Goal: Task Accomplishment & Management: Complete application form

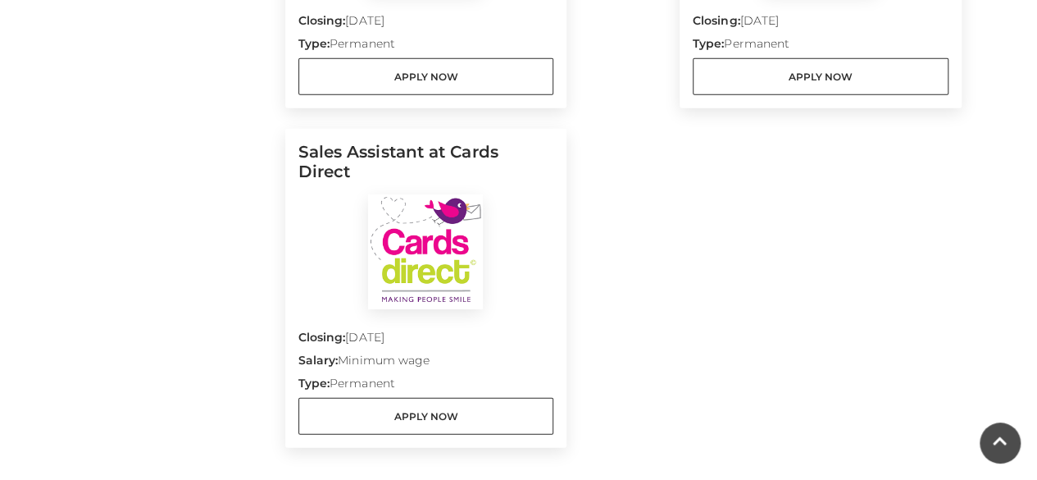
scroll to position [2168, 0]
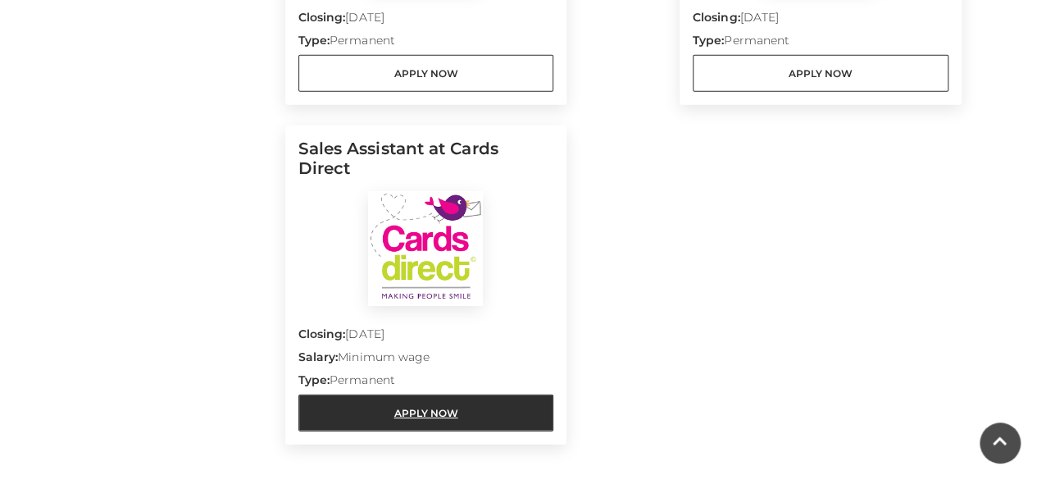
click at [535, 394] on link "Apply Now" at bounding box center [426, 412] width 256 height 37
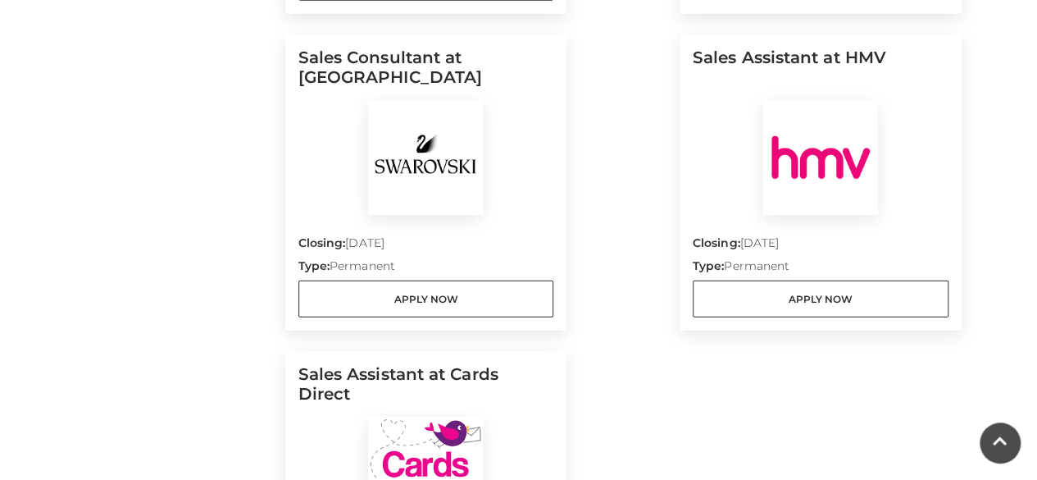
scroll to position [1931, 0]
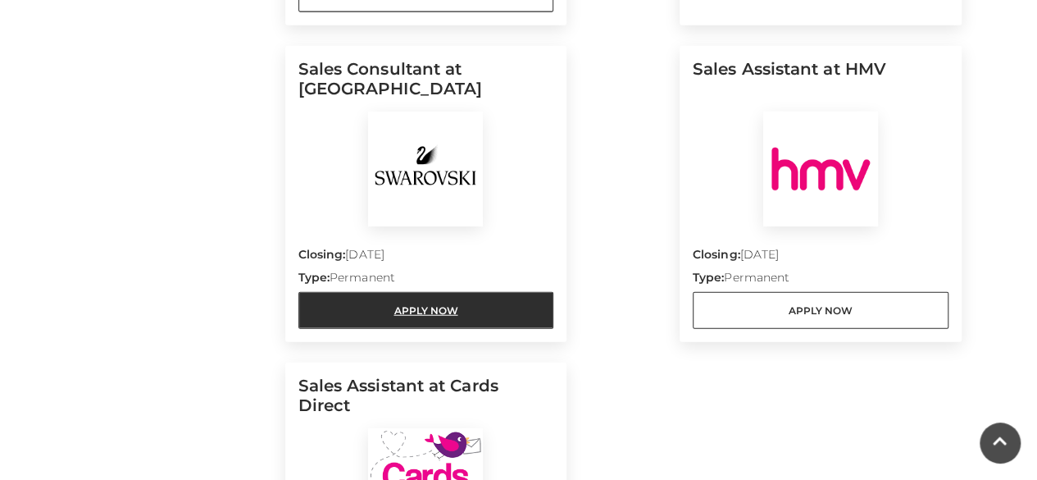
click at [423, 292] on link "Apply Now" at bounding box center [426, 310] width 256 height 37
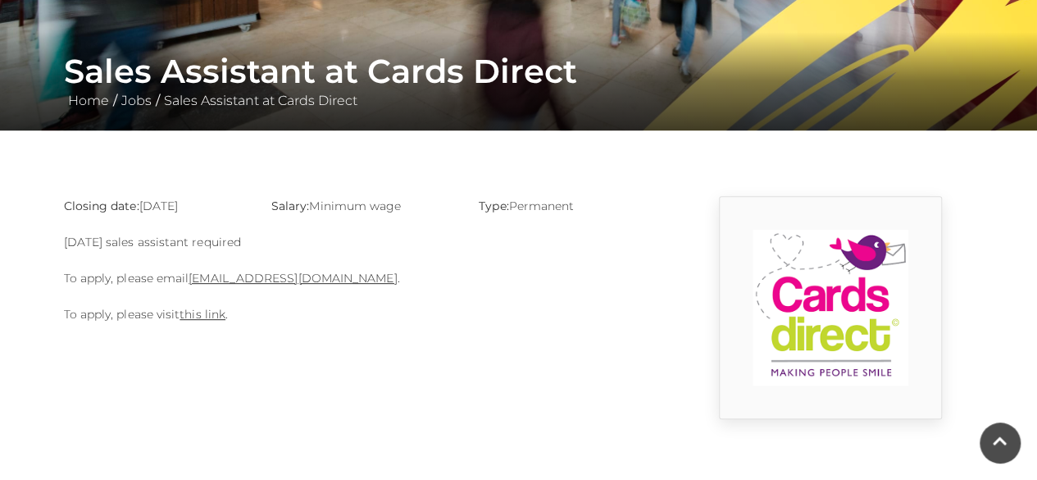
scroll to position [344, 0]
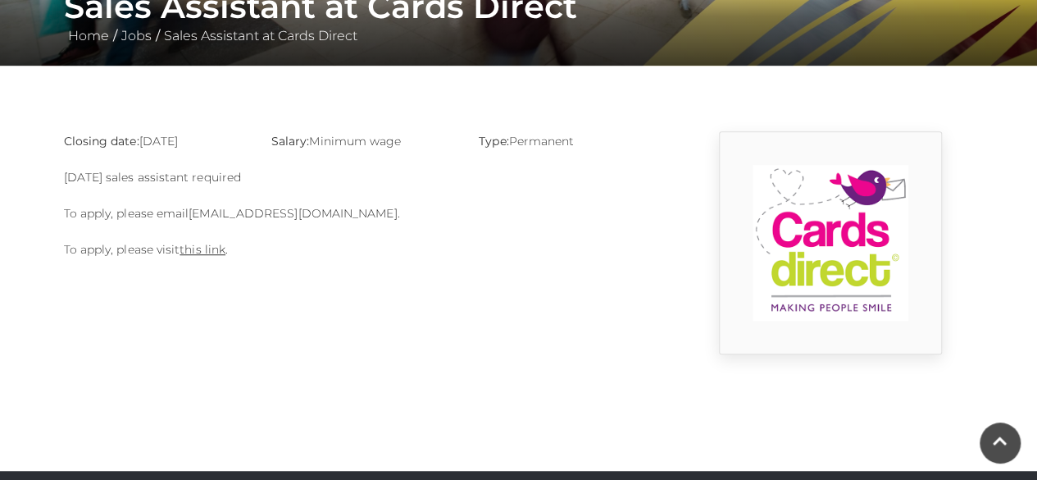
click at [336, 216] on link "basingstoke@cardsdirect.co.uk" at bounding box center [293, 213] width 208 height 15
click at [744, 363] on body "Skip to Navigation Skip to Content Toggle navigation .st5{fill:none;stroke:#FFF…" at bounding box center [518, 248] width 1037 height 1185
drag, startPoint x: 371, startPoint y: 213, endPoint x: 210, endPoint y: 206, distance: 161.7
click at [210, 206] on p "To apply, please email basingstoke@cardsdirect.co.uk ." at bounding box center [363, 213] width 598 height 20
click at [382, 260] on div "Closing date: 31-08-2025 Salary: Minimum wage Type: Permanent Sunday sales assi…" at bounding box center [363, 242] width 623 height 223
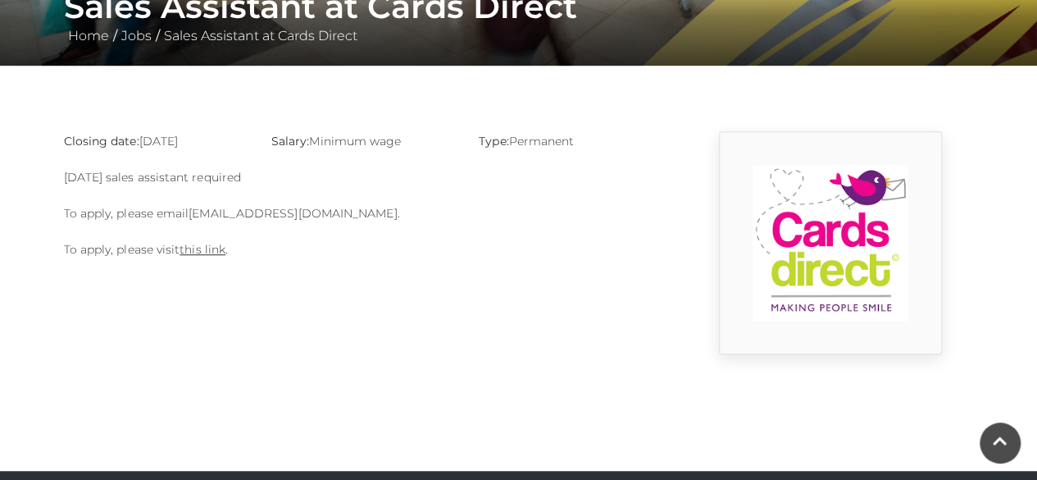
drag, startPoint x: 369, startPoint y: 216, endPoint x: 192, endPoint y: 207, distance: 177.3
click at [192, 207] on p "To apply, please email basingstoke@cardsdirect.co.uk ." at bounding box center [363, 213] width 598 height 20
copy link "basingstoke@cardsdirect.co.uk"
click at [212, 252] on link "this link" at bounding box center [203, 249] width 46 height 15
click at [198, 248] on link "this link" at bounding box center [203, 249] width 46 height 15
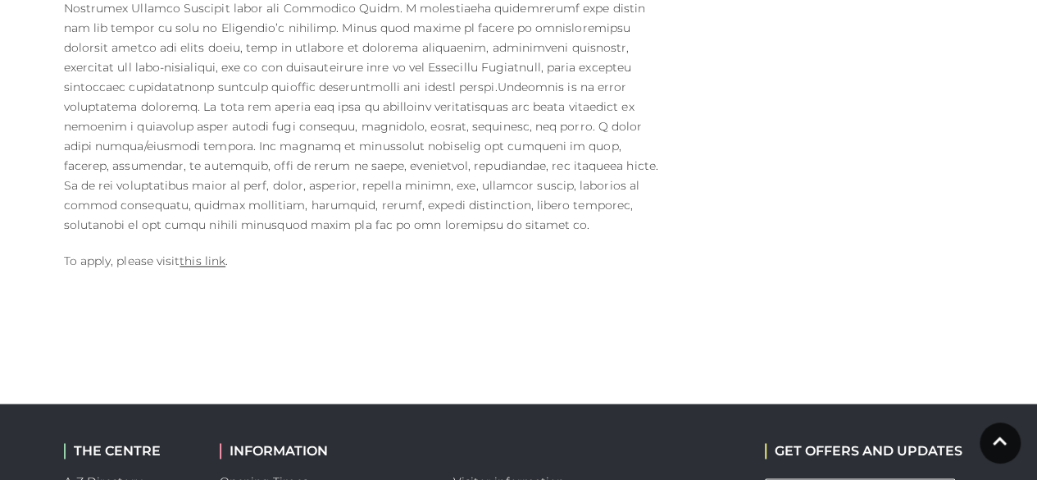
scroll to position [1060, 0]
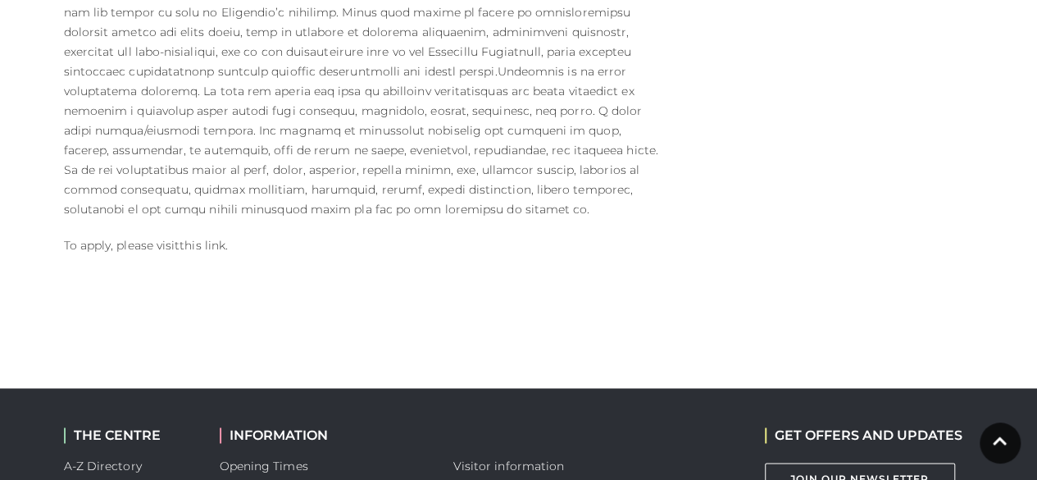
click at [203, 238] on link "this link" at bounding box center [203, 245] width 46 height 15
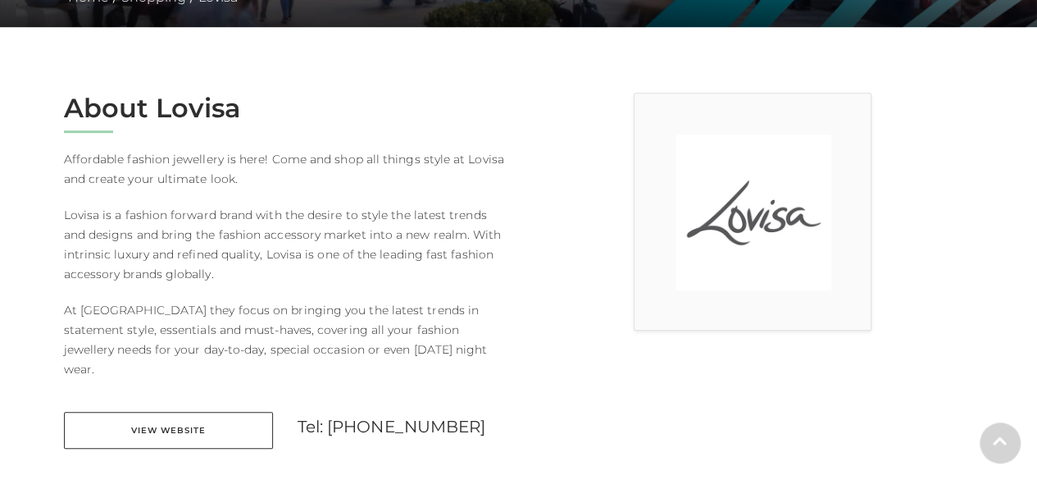
scroll to position [415, 0]
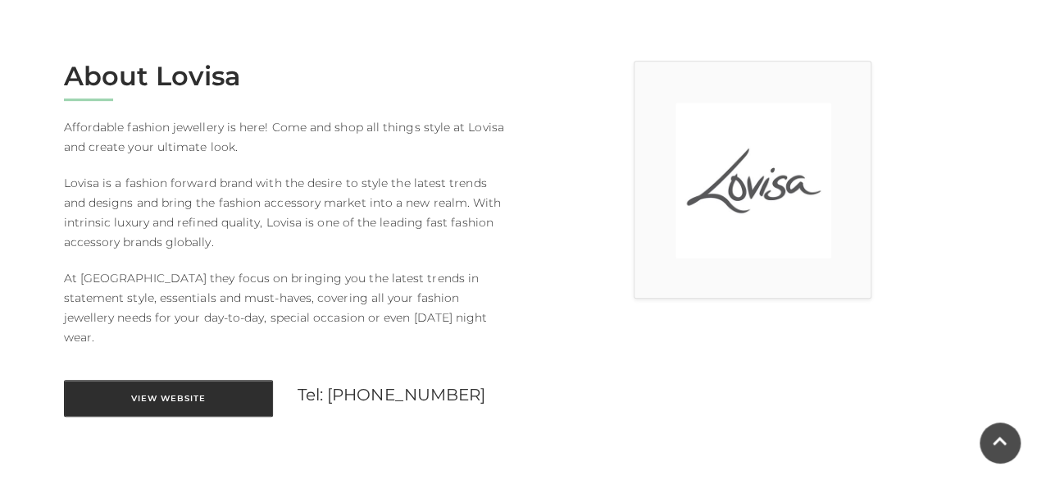
click at [246, 380] on link "View Website" at bounding box center [168, 398] width 209 height 37
